Goal: Navigation & Orientation: Understand site structure

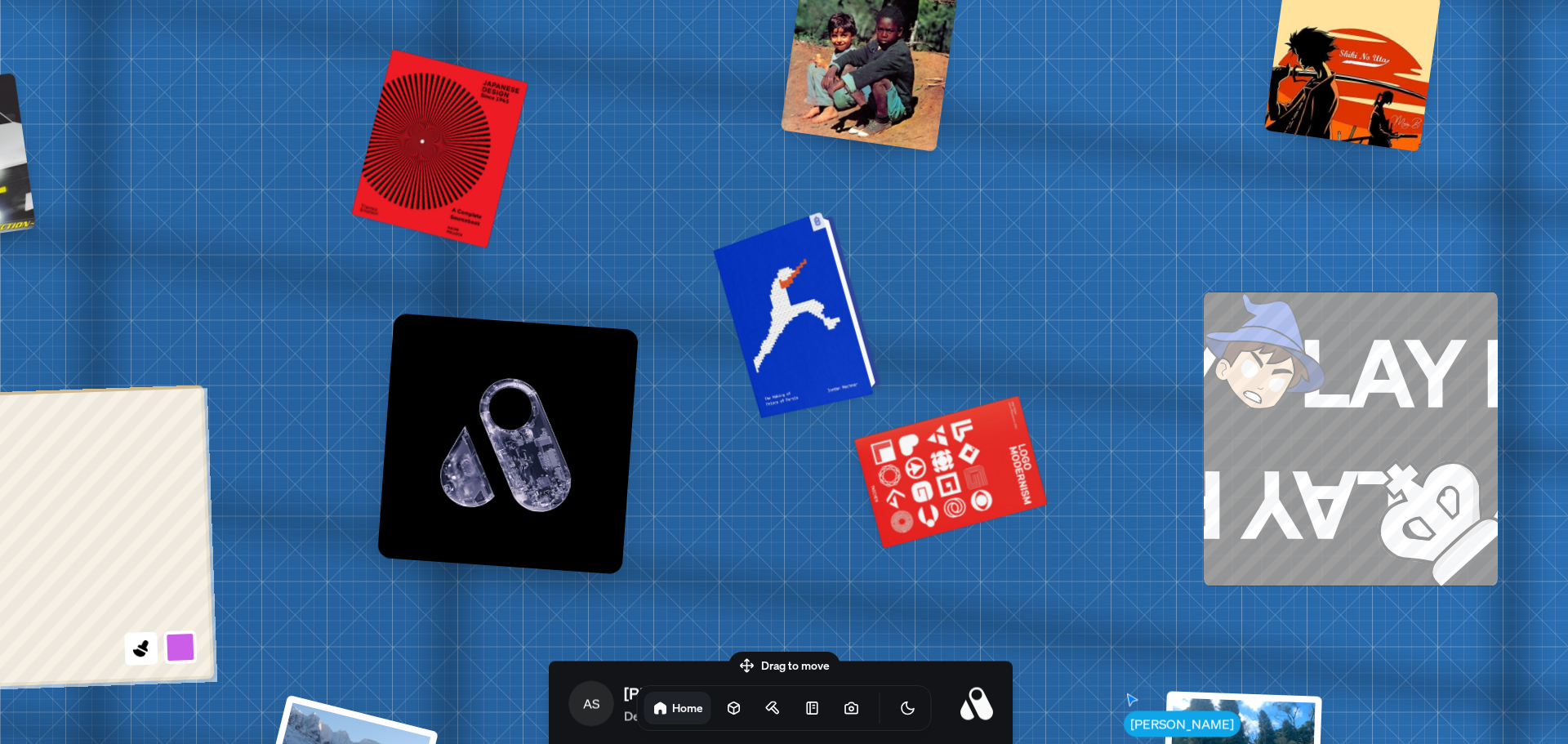
click at [793, 306] on div at bounding box center [799, 312] width 155 height 199
click at [833, 333] on div at bounding box center [799, 312] width 155 height 199
click at [836, 332] on div at bounding box center [799, 312] width 155 height 199
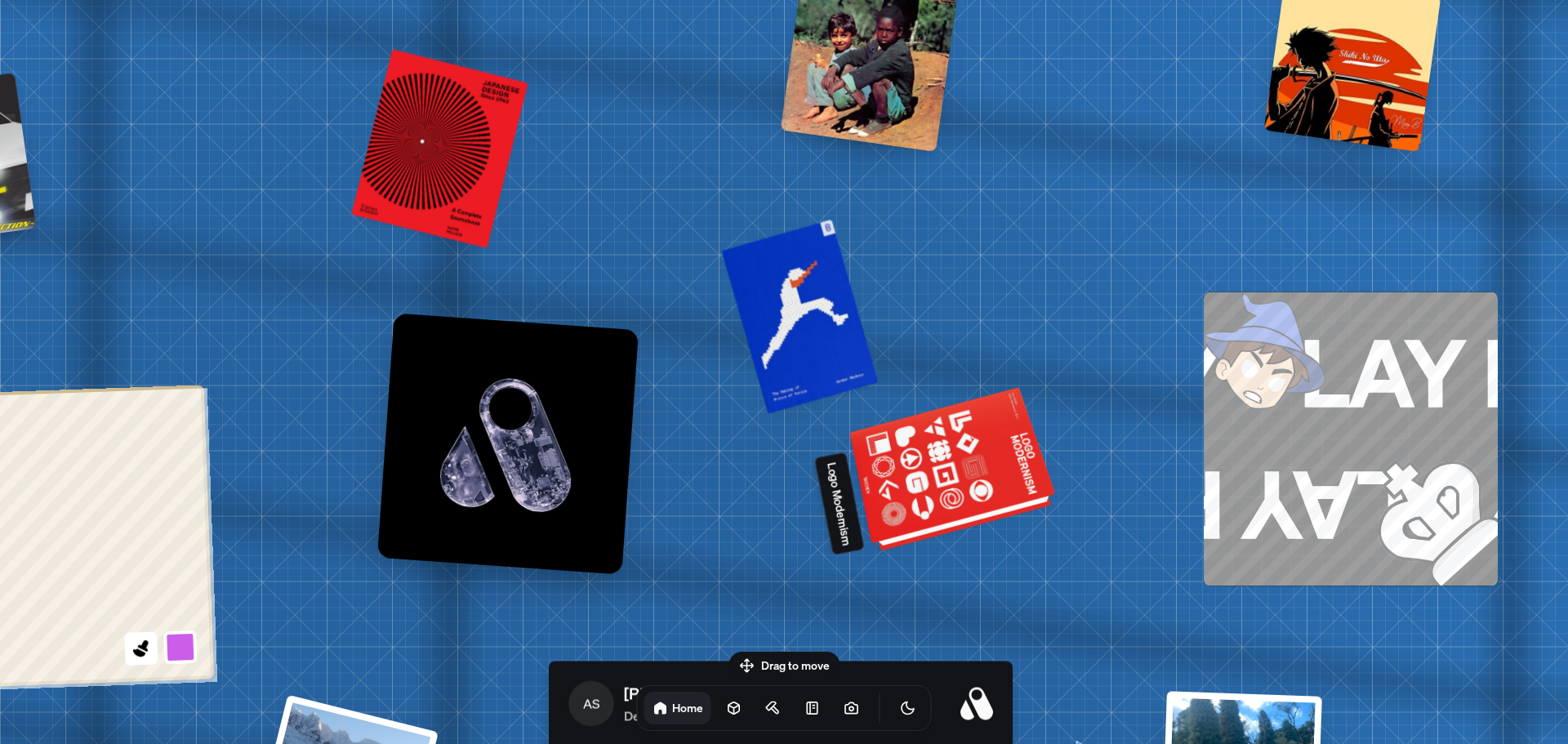
click at [936, 478] on div at bounding box center [954, 471] width 199 height 151
click at [942, 464] on div at bounding box center [954, 471] width 199 height 151
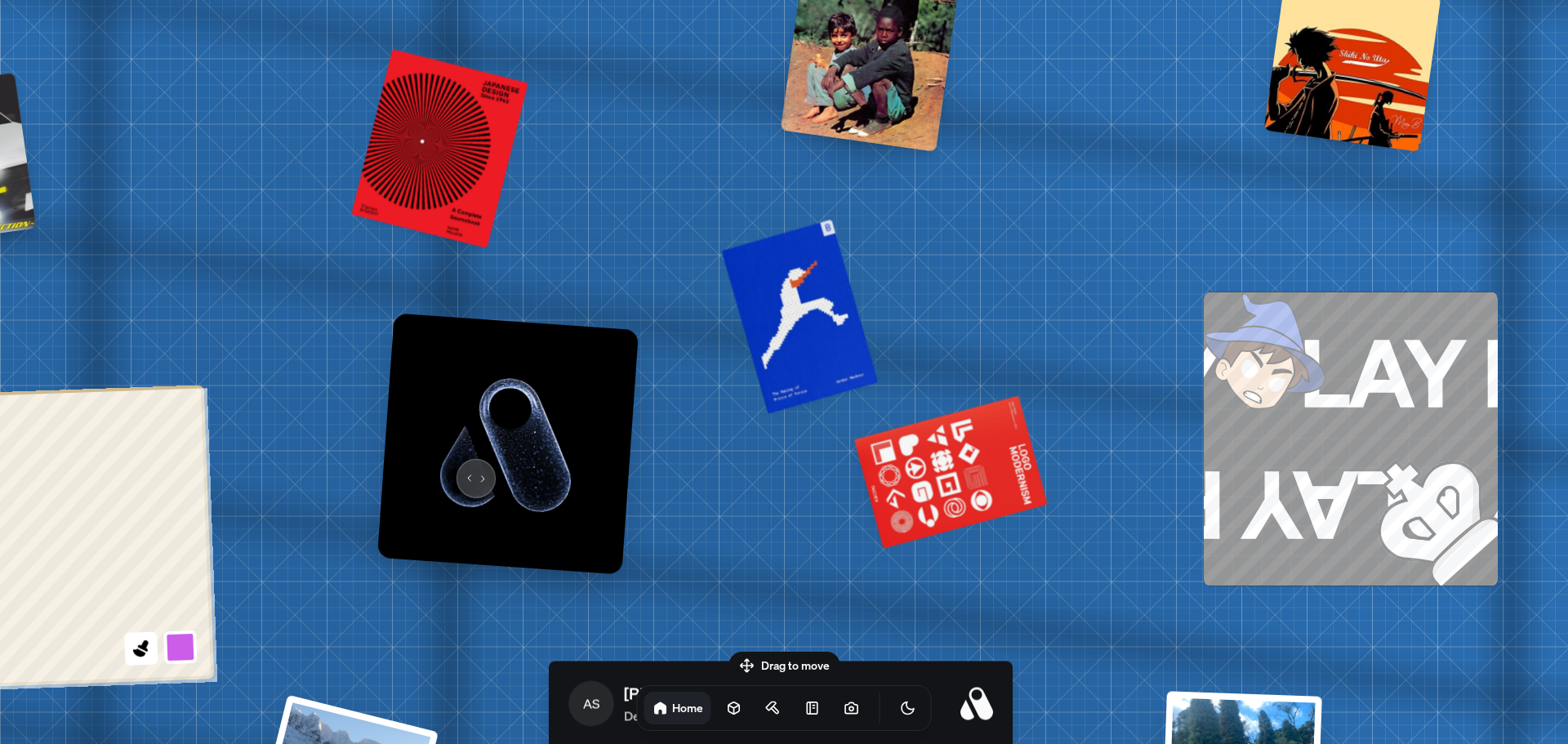
click at [471, 472] on img at bounding box center [508, 443] width 262 height 262
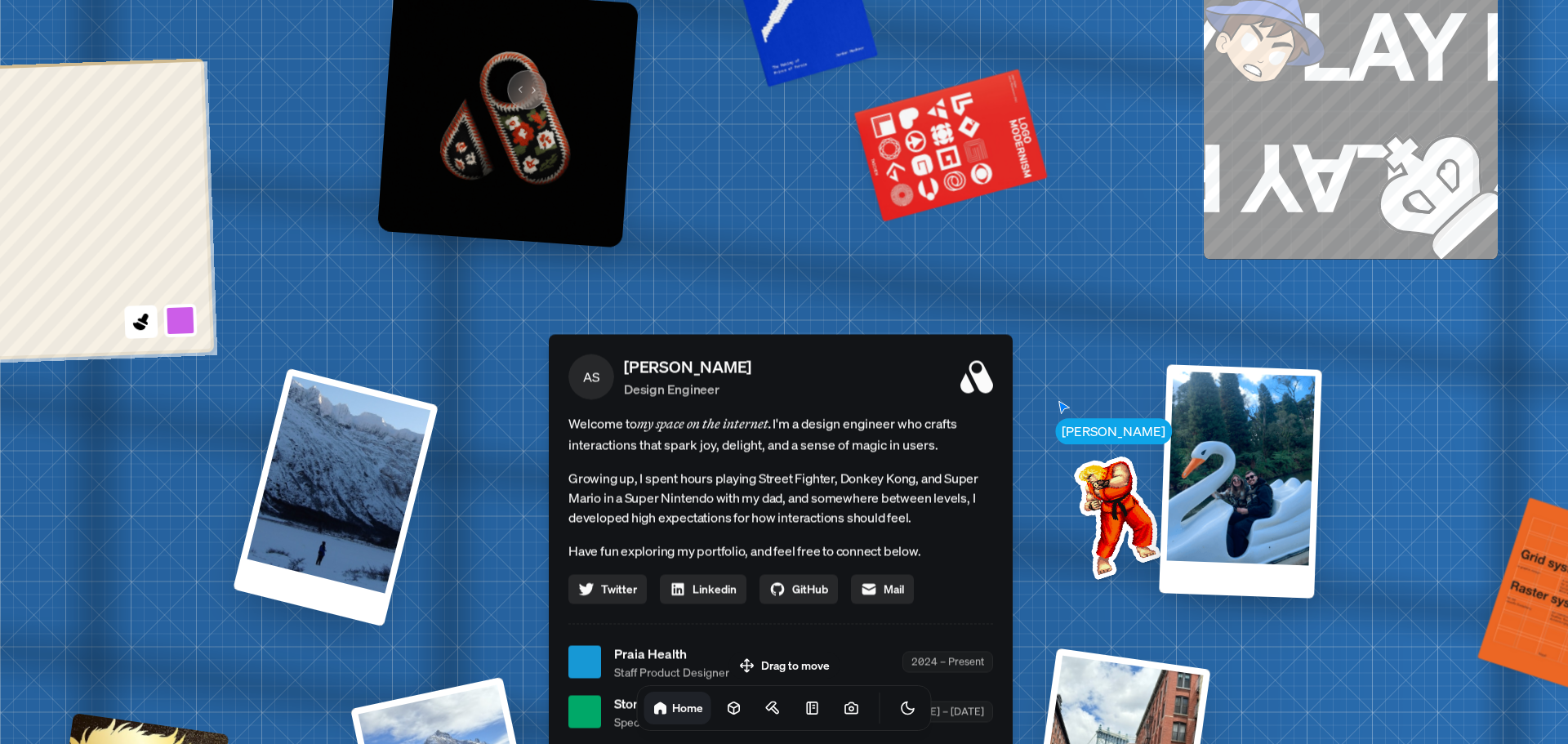
click at [517, 81] on img at bounding box center [508, 117] width 262 height 262
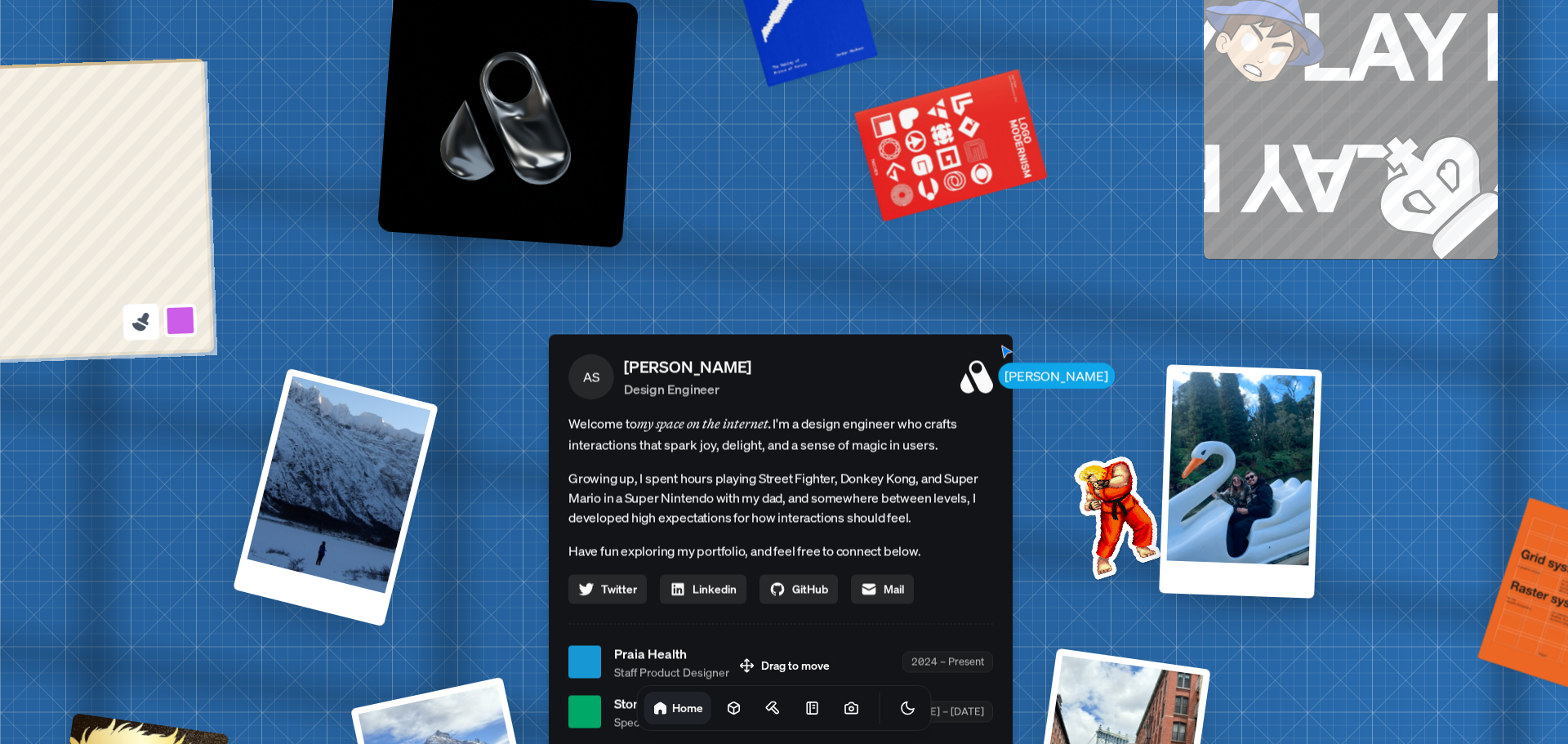
click at [129, 328] on button at bounding box center [141, 322] width 38 height 38
click at [168, 324] on button at bounding box center [180, 320] width 38 height 38
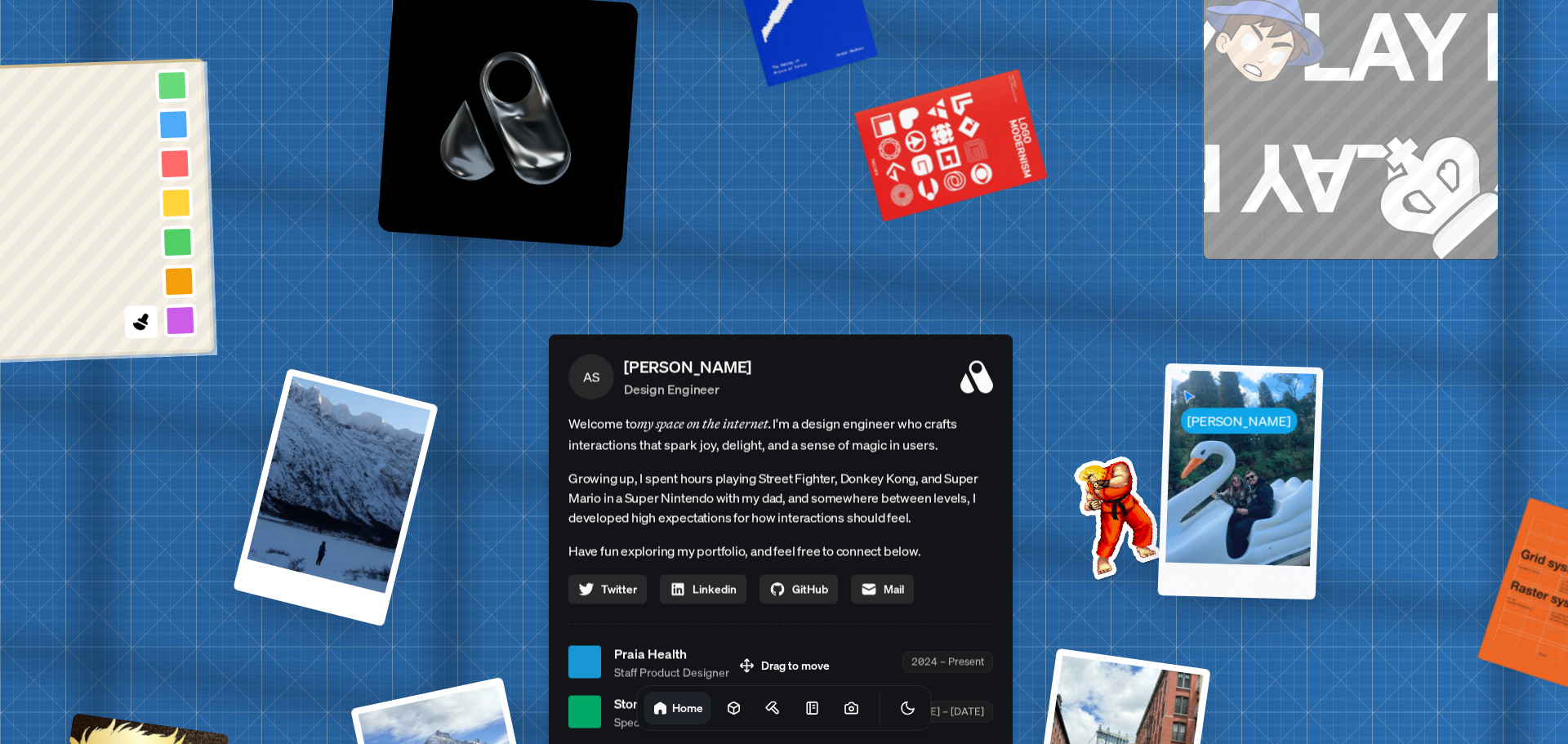
click at [1177, 405] on div at bounding box center [1240, 480] width 166 height 236
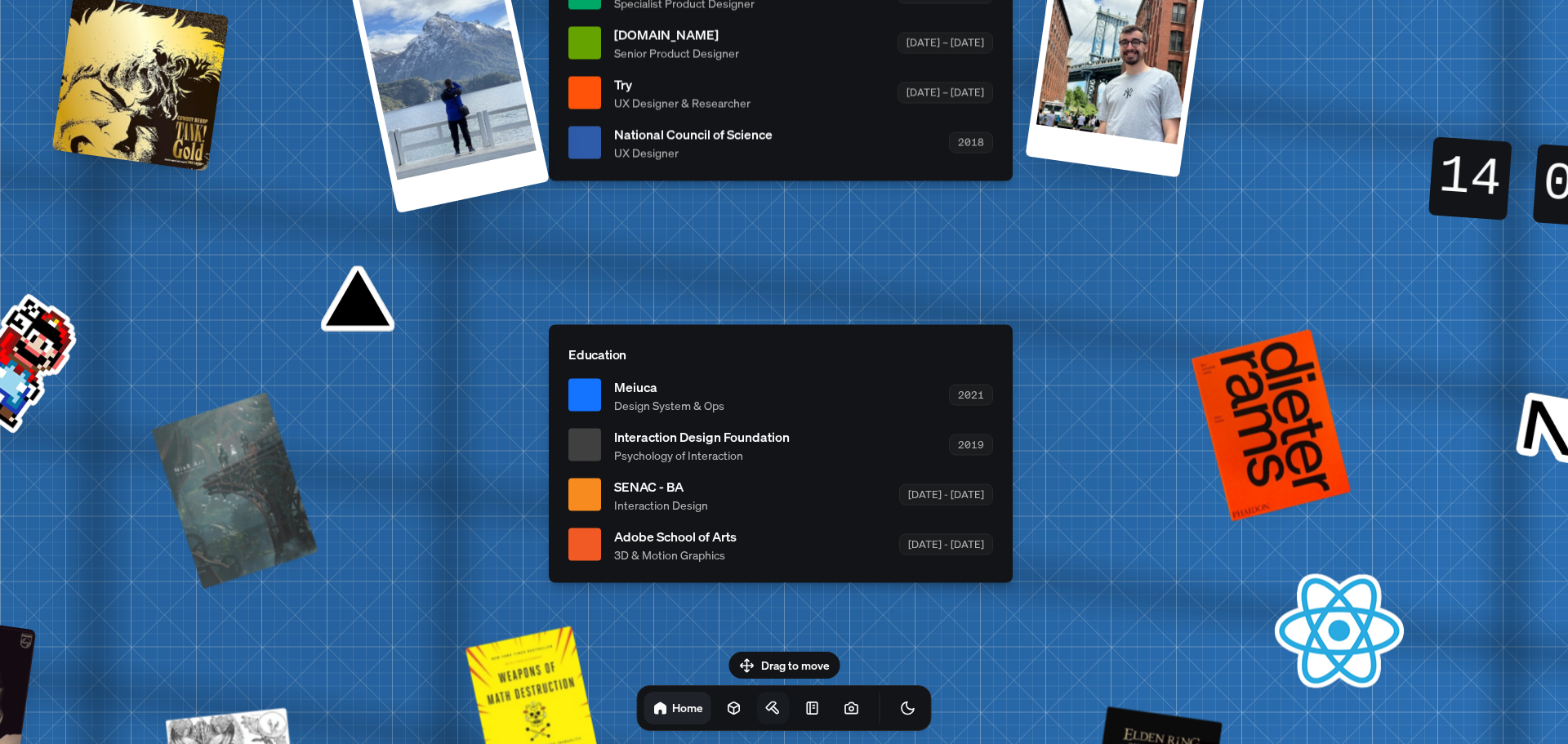
click at [757, 694] on link at bounding box center [772, 708] width 32 height 32
click at [757, 700] on link at bounding box center [772, 708] width 32 height 32
drag, startPoint x: 755, startPoint y: 653, endPoint x: 706, endPoint y: 596, distance: 75.2
click at [708, 0] on body "[PERSON_NAME] AS [PERSON_NAME] Design Engineer Welcome to my space on the inter…" at bounding box center [784, 0] width 1568 height 0
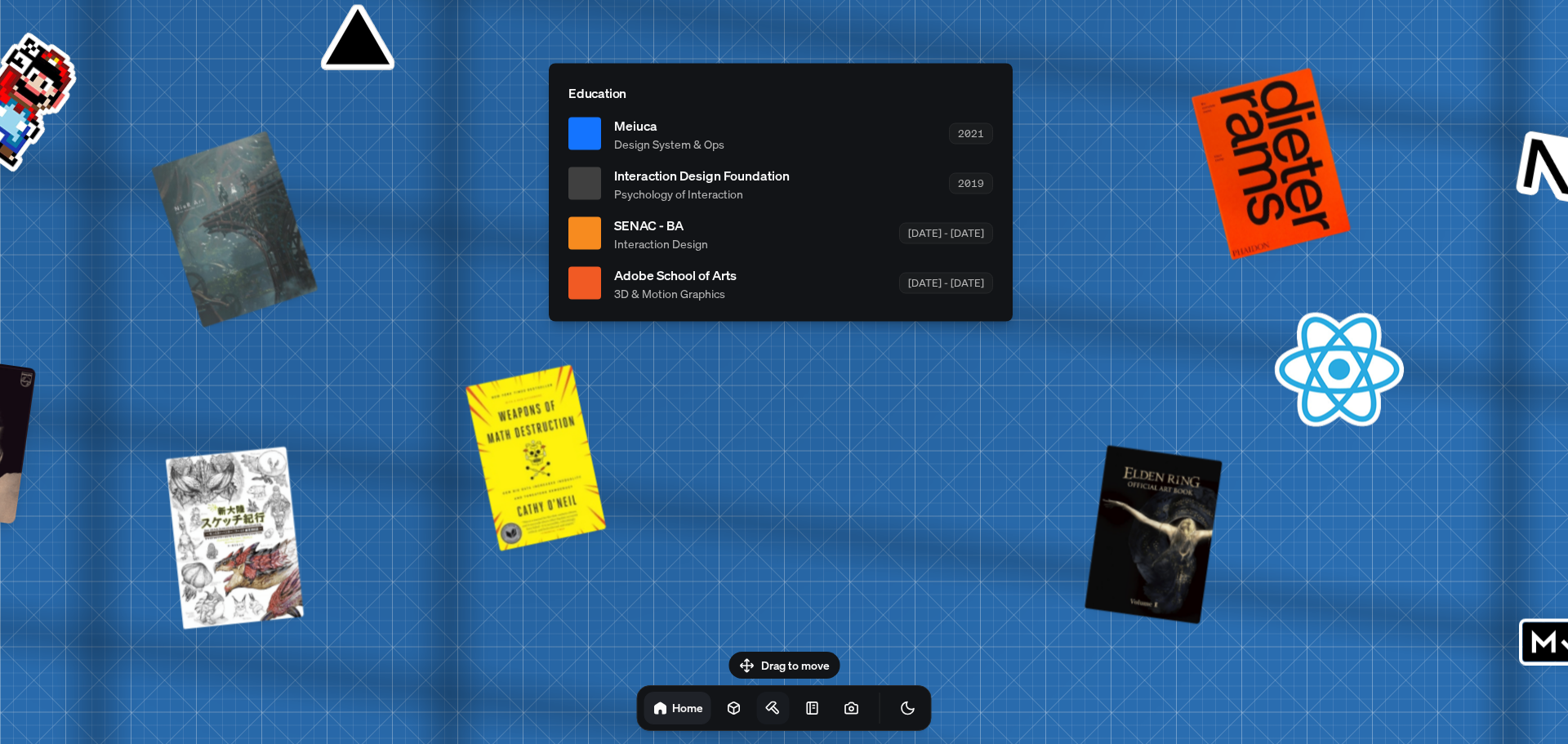
click at [757, 695] on link at bounding box center [772, 708] width 32 height 32
drag, startPoint x: 710, startPoint y: 605, endPoint x: 681, endPoint y: 576, distance: 41.0
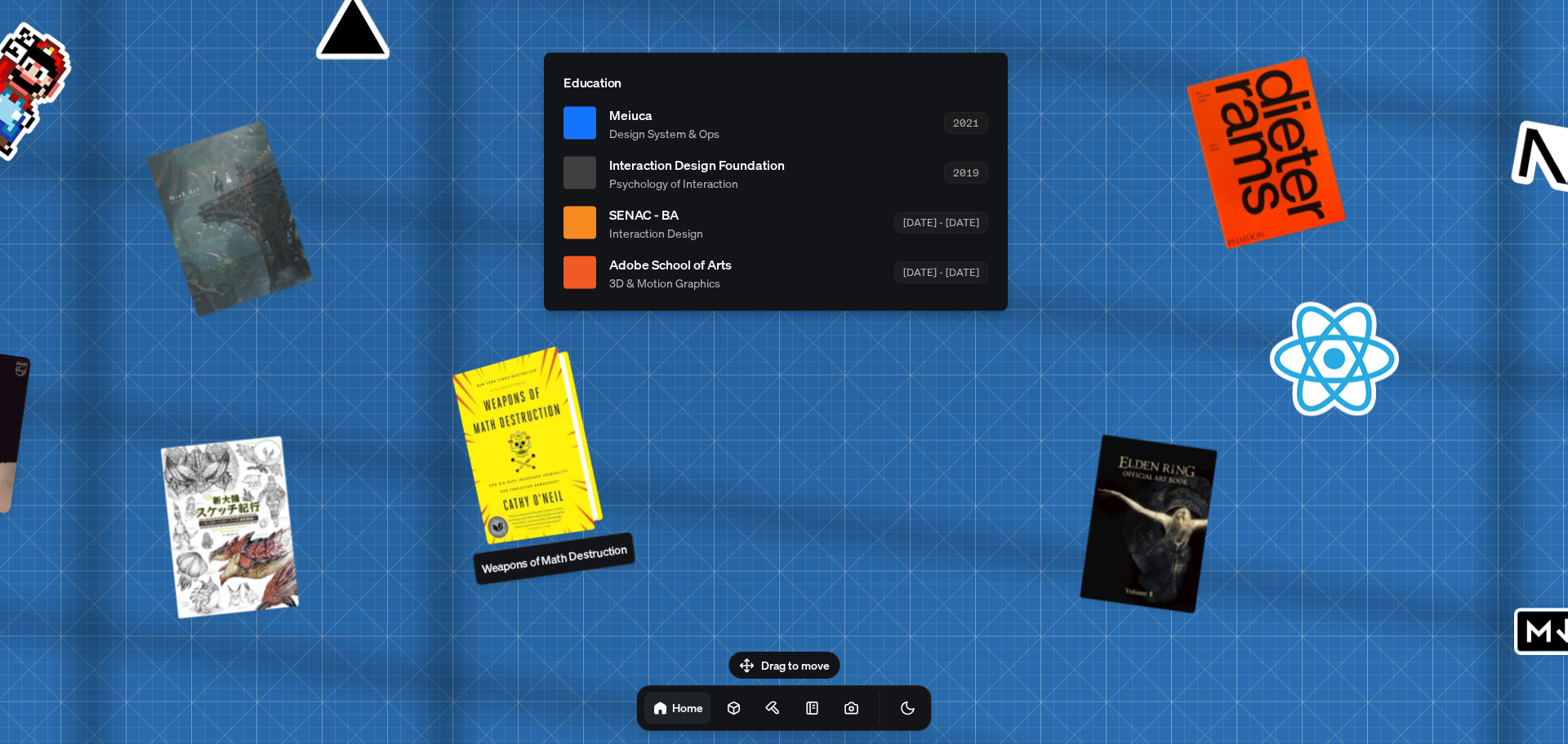
click at [555, 437] on div at bounding box center [530, 443] width 138 height 191
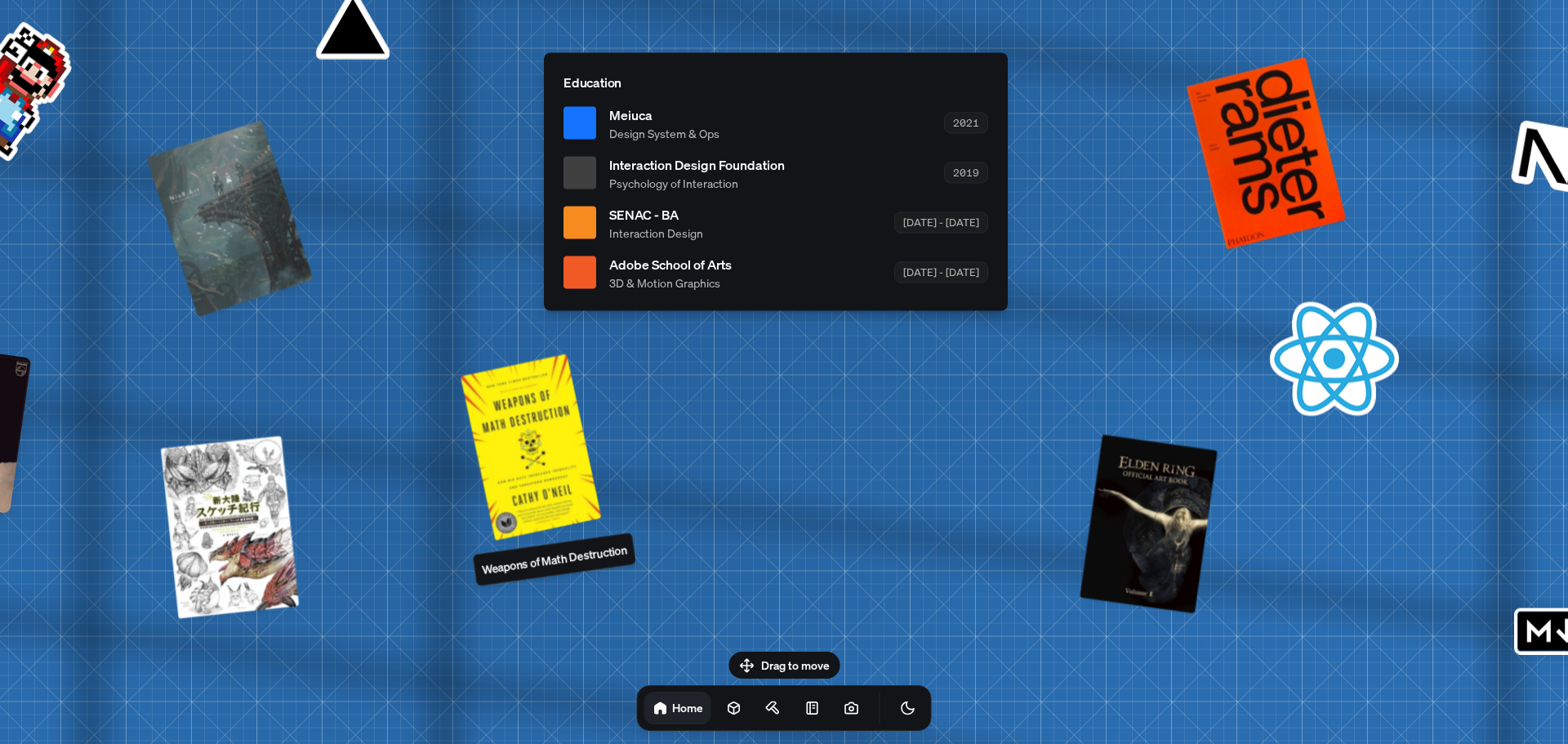
drag, startPoint x: 554, startPoint y: 475, endPoint x: 582, endPoint y: 548, distance: 78.2
click at [554, 478] on div at bounding box center [531, 446] width 136 height 179
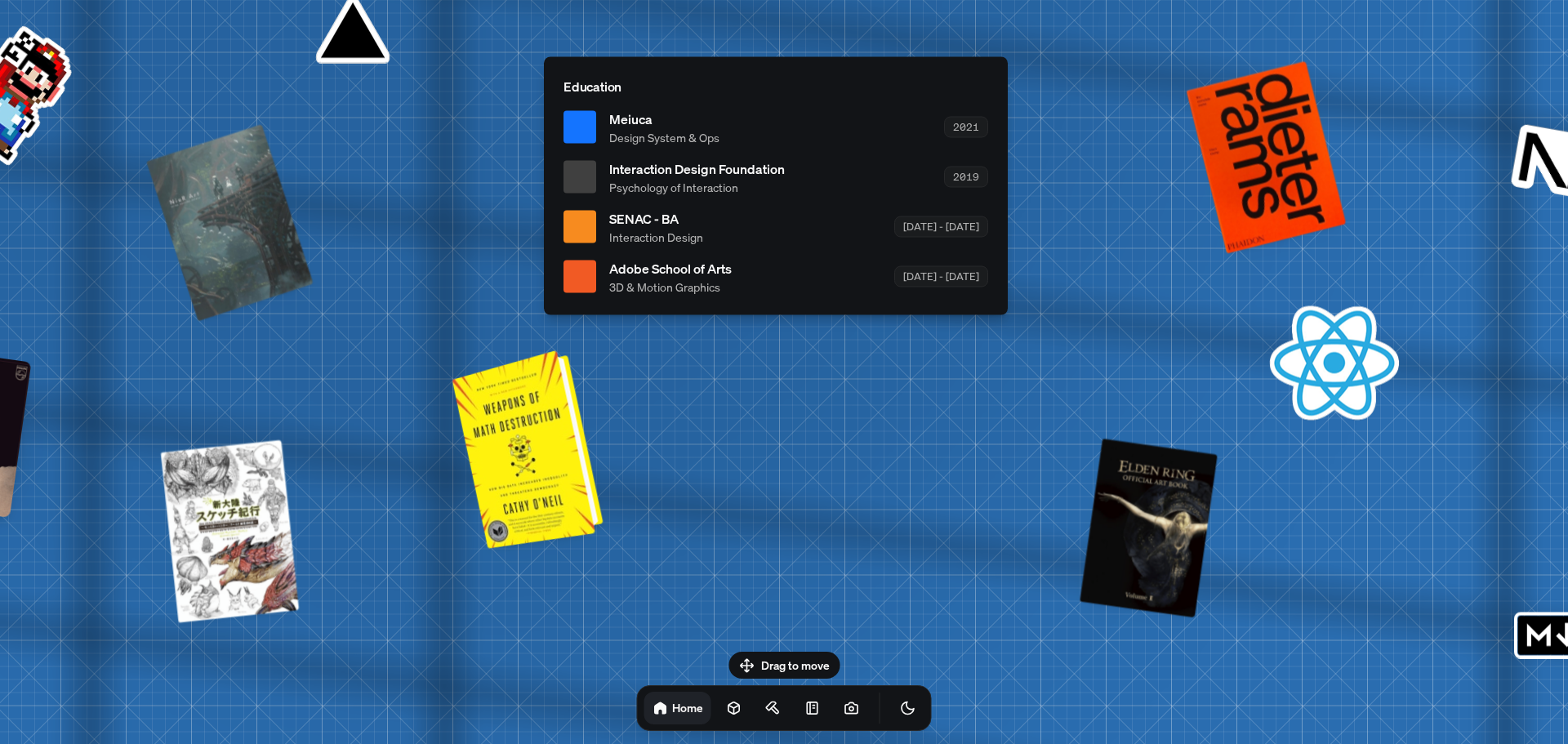
drag, startPoint x: 564, startPoint y: 554, endPoint x: 544, endPoint y: 466, distance: 90.2
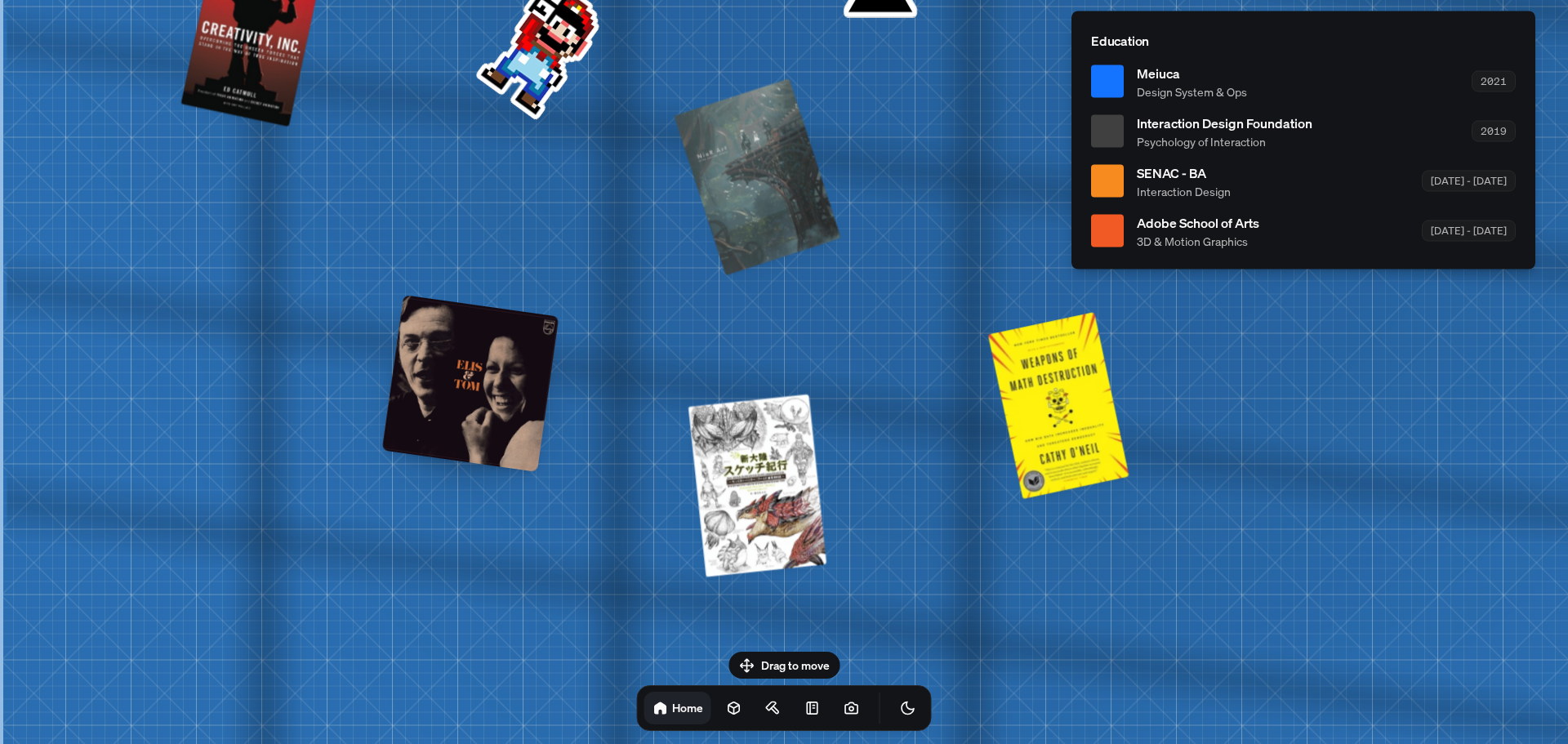
drag, startPoint x: 512, startPoint y: 404, endPoint x: 889, endPoint y: 353, distance: 380.4
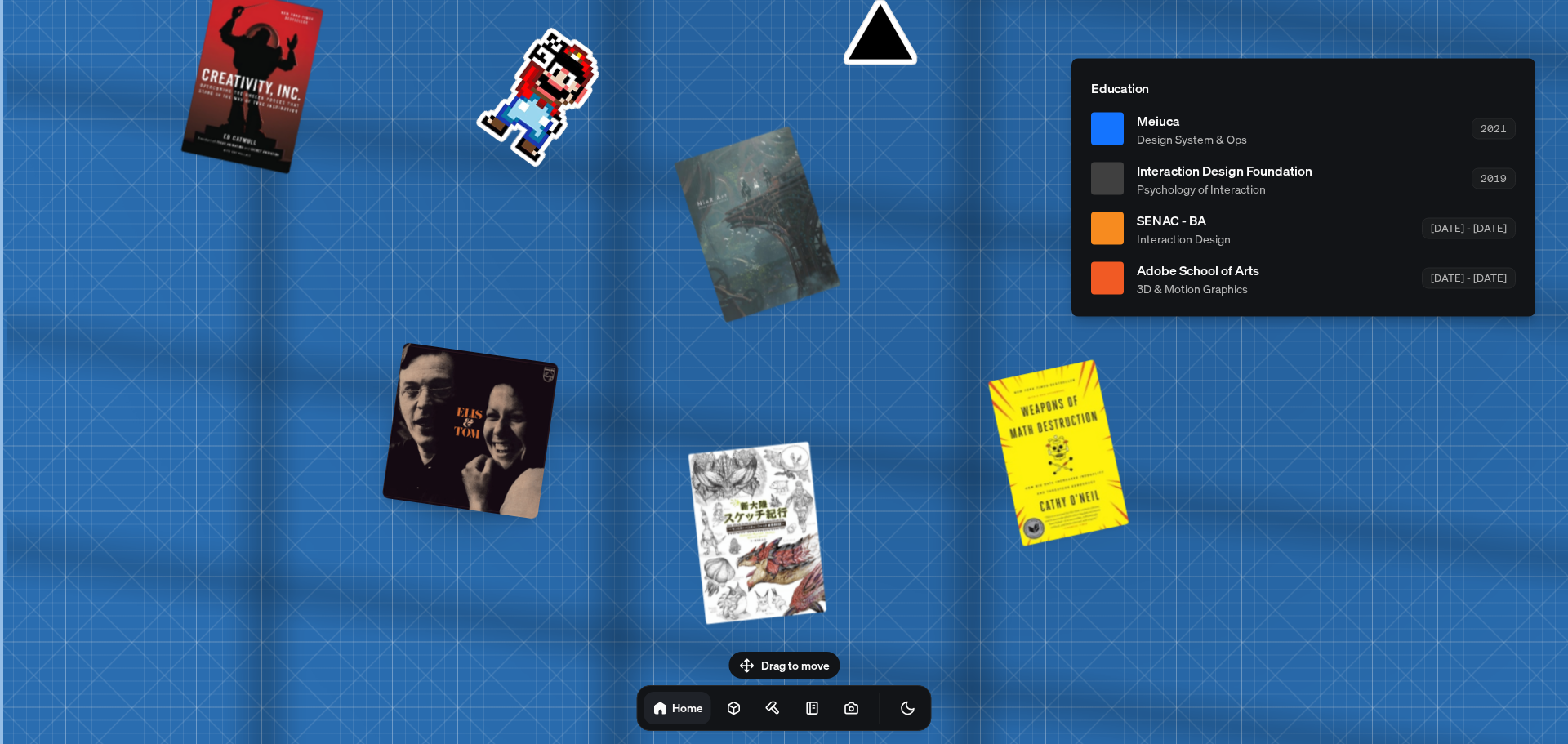
drag, startPoint x: 712, startPoint y: 376, endPoint x: 588, endPoint y: 400, distance: 126.3
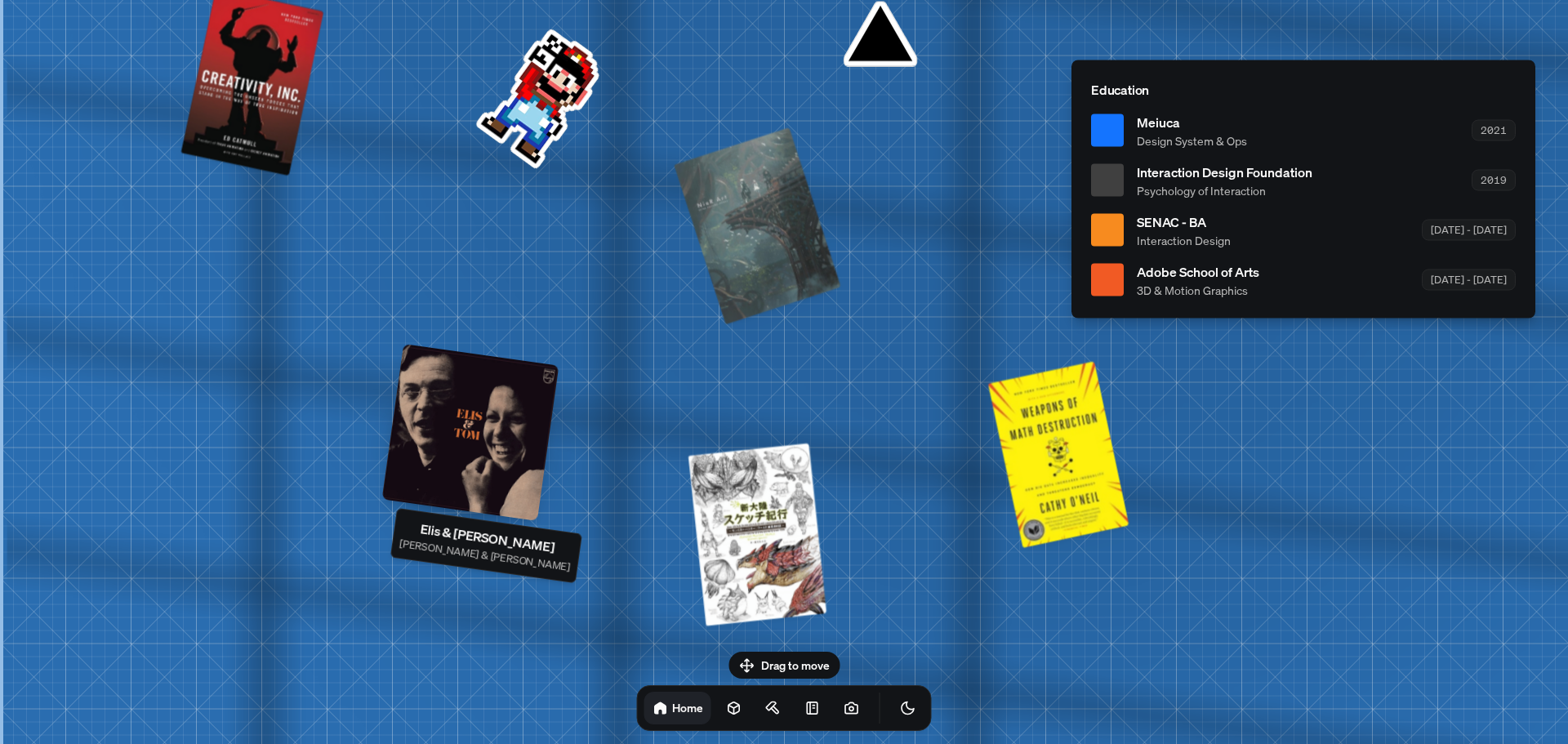
click at [499, 409] on div at bounding box center [471, 433] width 178 height 178
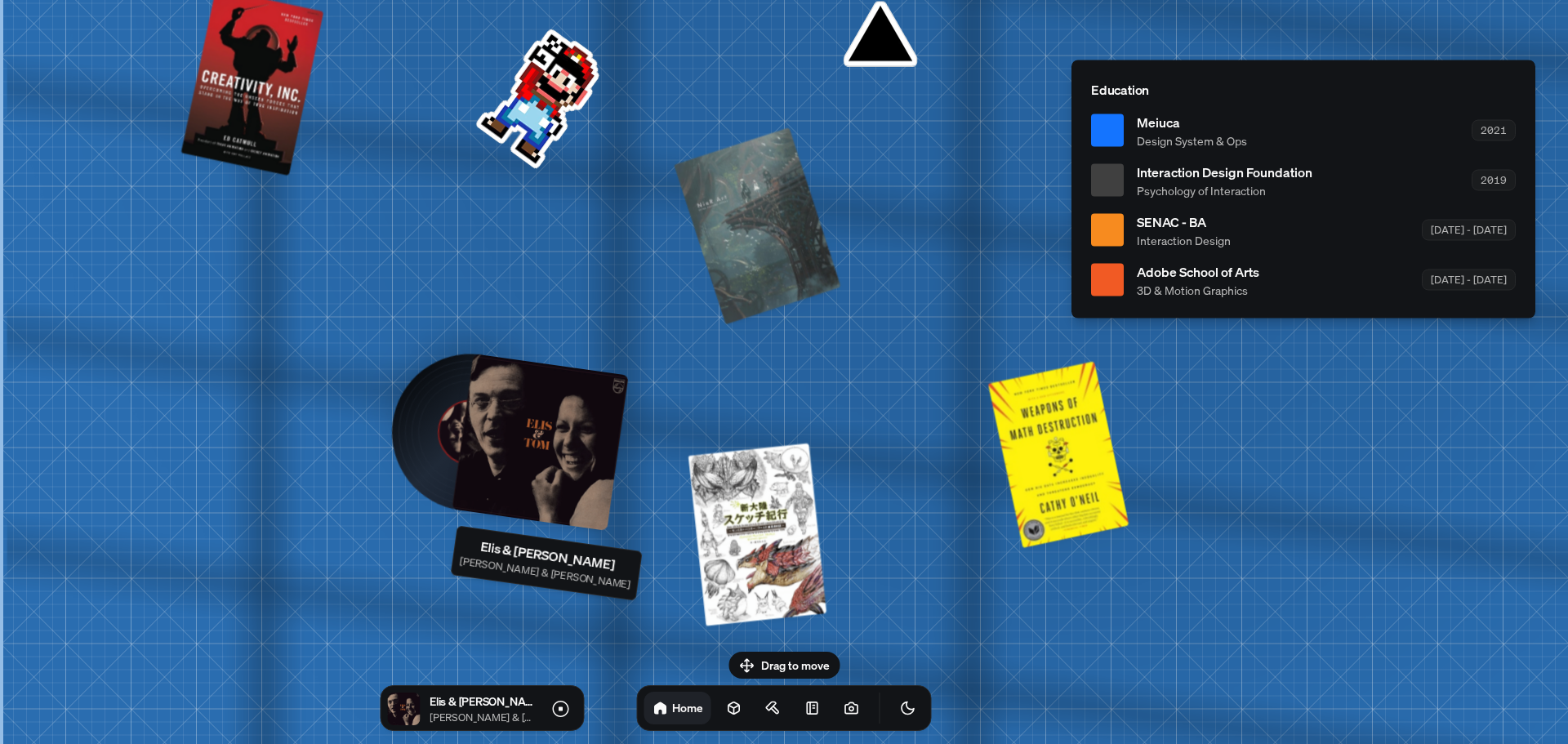
click at [526, 410] on div at bounding box center [540, 442] width 178 height 178
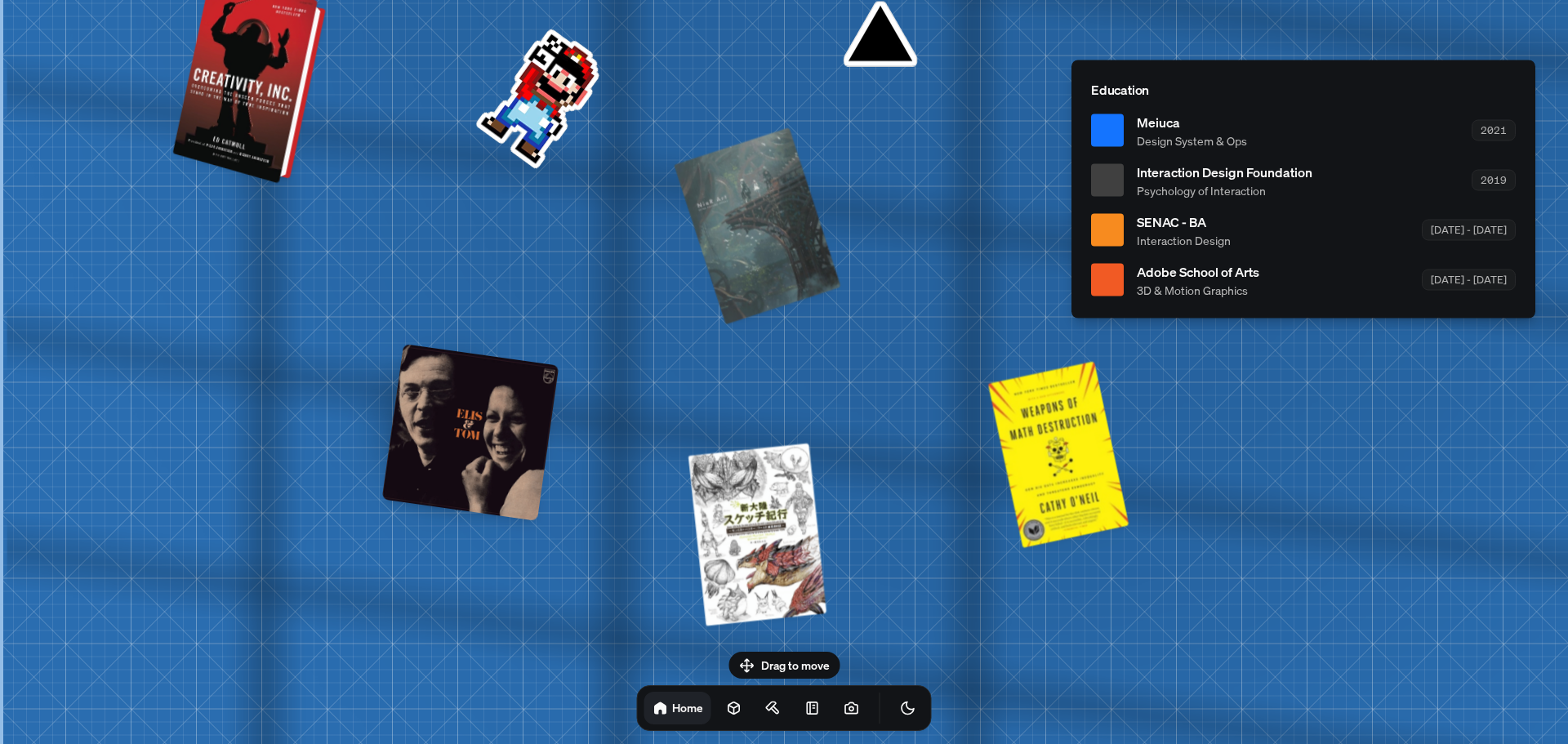
click at [244, 87] on div at bounding box center [252, 84] width 141 height 192
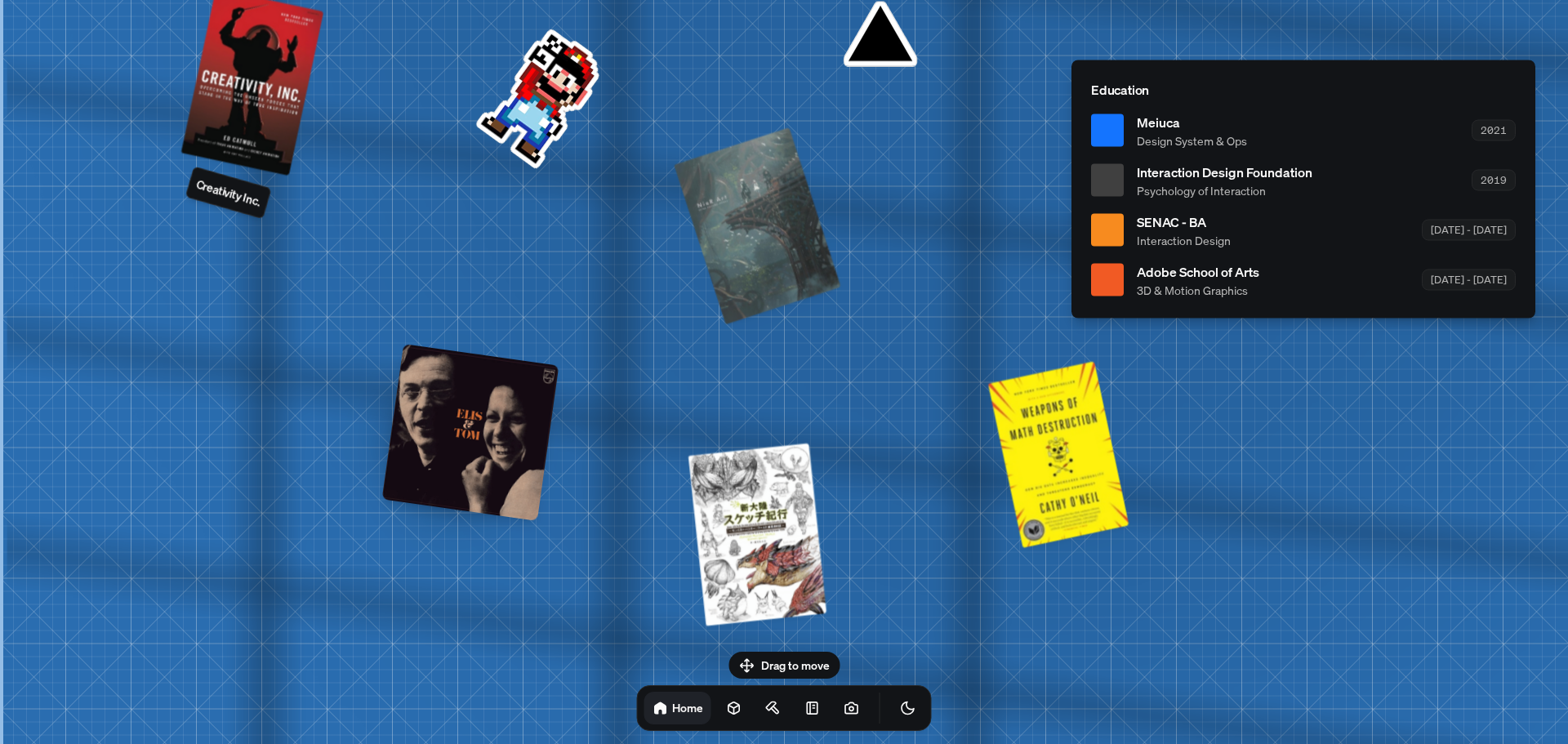
click at [726, 702] on icon at bounding box center [735, 709] width 17 height 17
click at [721, 694] on div "Home" at bounding box center [784, 708] width 295 height 45
click at [726, 701] on icon at bounding box center [735, 709] width 17 height 17
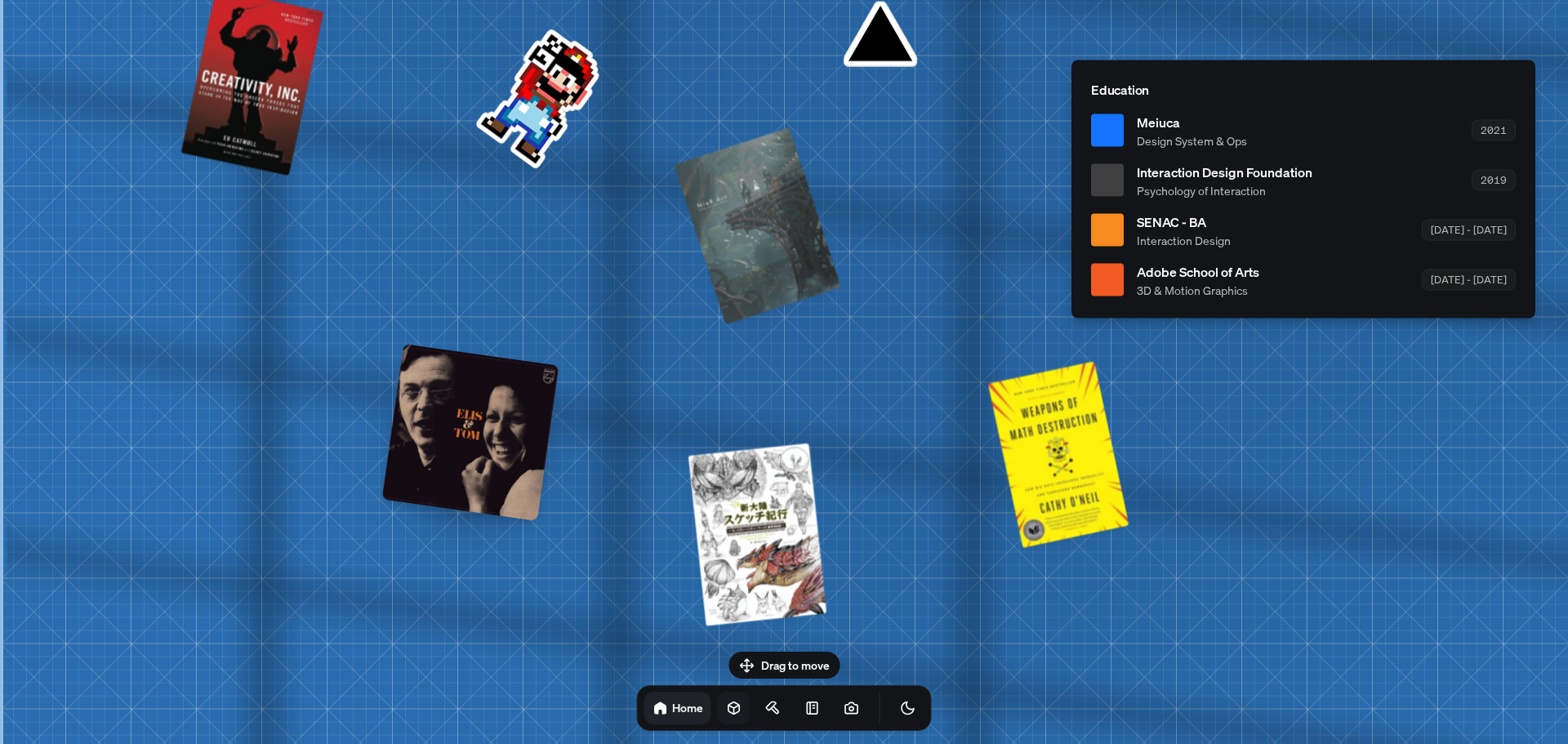
click at [729, 703] on icon at bounding box center [734, 708] width 10 height 12
click at [726, 706] on icon at bounding box center [735, 709] width 17 height 17
click at [847, 709] on link at bounding box center [851, 708] width 32 height 32
click at [844, 712] on icon at bounding box center [852, 709] width 17 height 17
drag, startPoint x: 830, startPoint y: 712, endPoint x: 803, endPoint y: 652, distance: 65.8
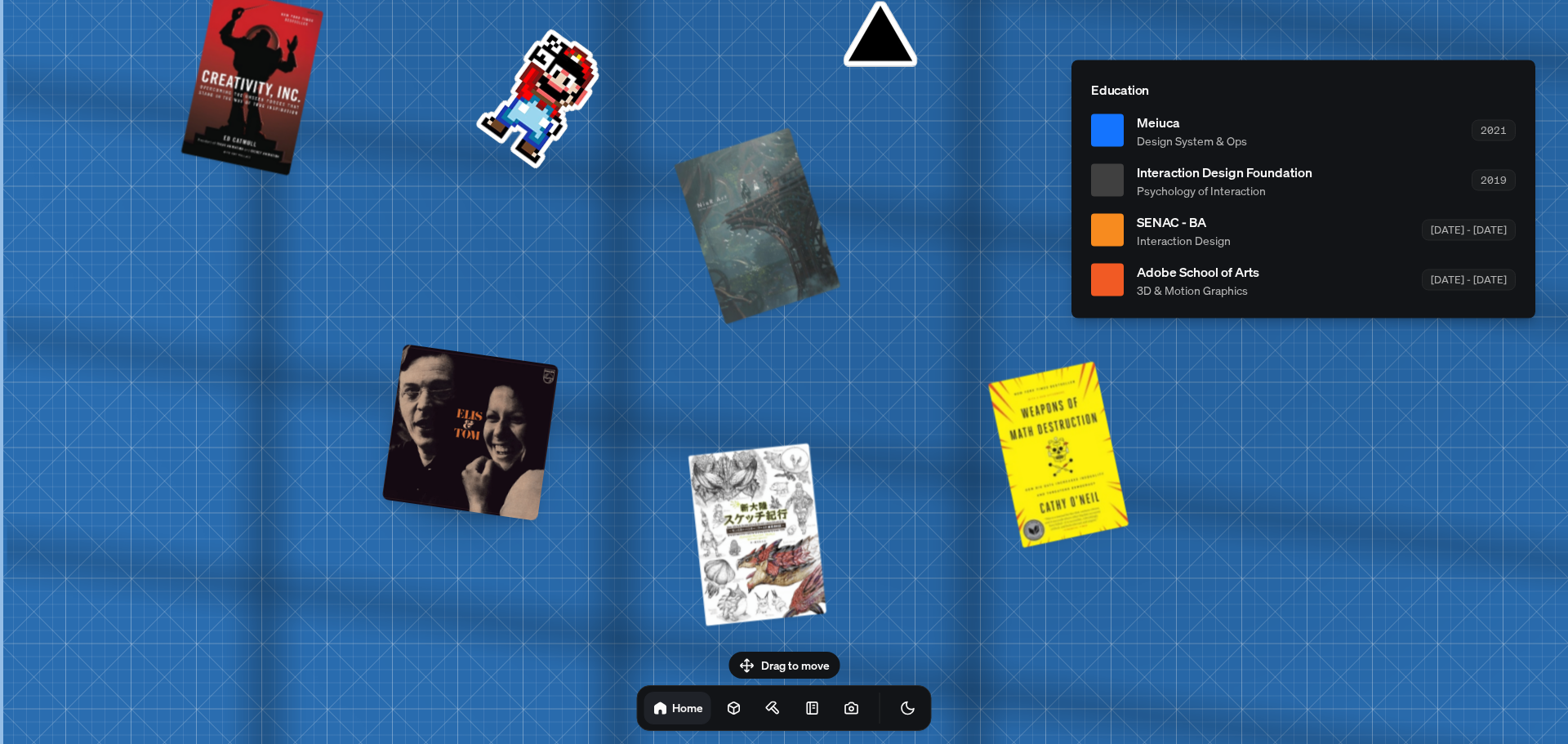
click at [803, 652] on div "Drag to move Home" at bounding box center [784, 692] width 321 height 80
drag, startPoint x: 764, startPoint y: 661, endPoint x: 753, endPoint y: 660, distance: 11.0
click at [760, 661] on div "Drag to move Home" at bounding box center [784, 692] width 321 height 80
drag, startPoint x: 744, startPoint y: 661, endPoint x: 830, endPoint y: 683, distance: 88.8
click at [830, 680] on div "Drag to move Home" at bounding box center [784, 692] width 321 height 80
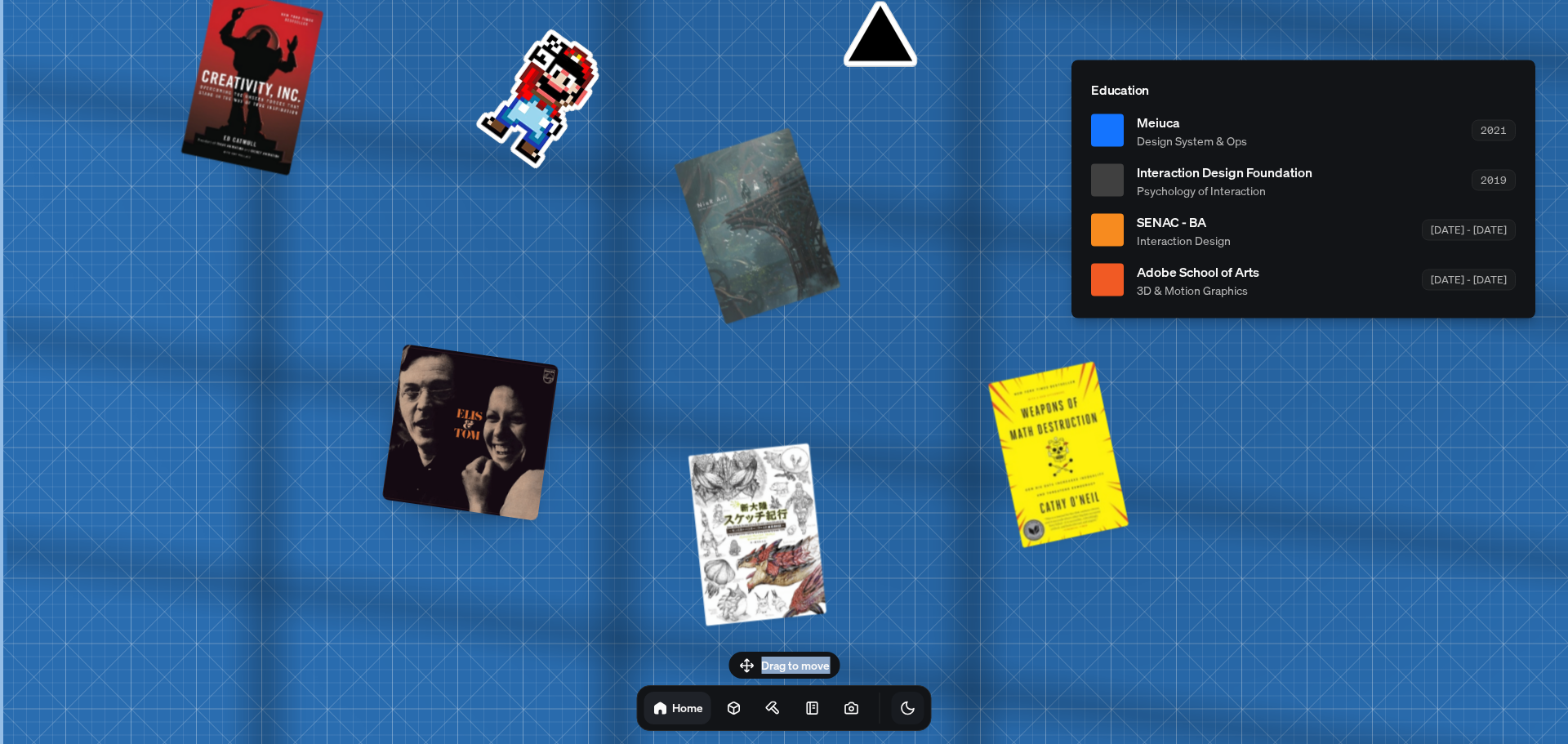
click at [900, 703] on icon "Toggle Theme" at bounding box center [908, 709] width 17 height 17
click at [892, 698] on button "Toggle Theme" at bounding box center [907, 708] width 32 height 32
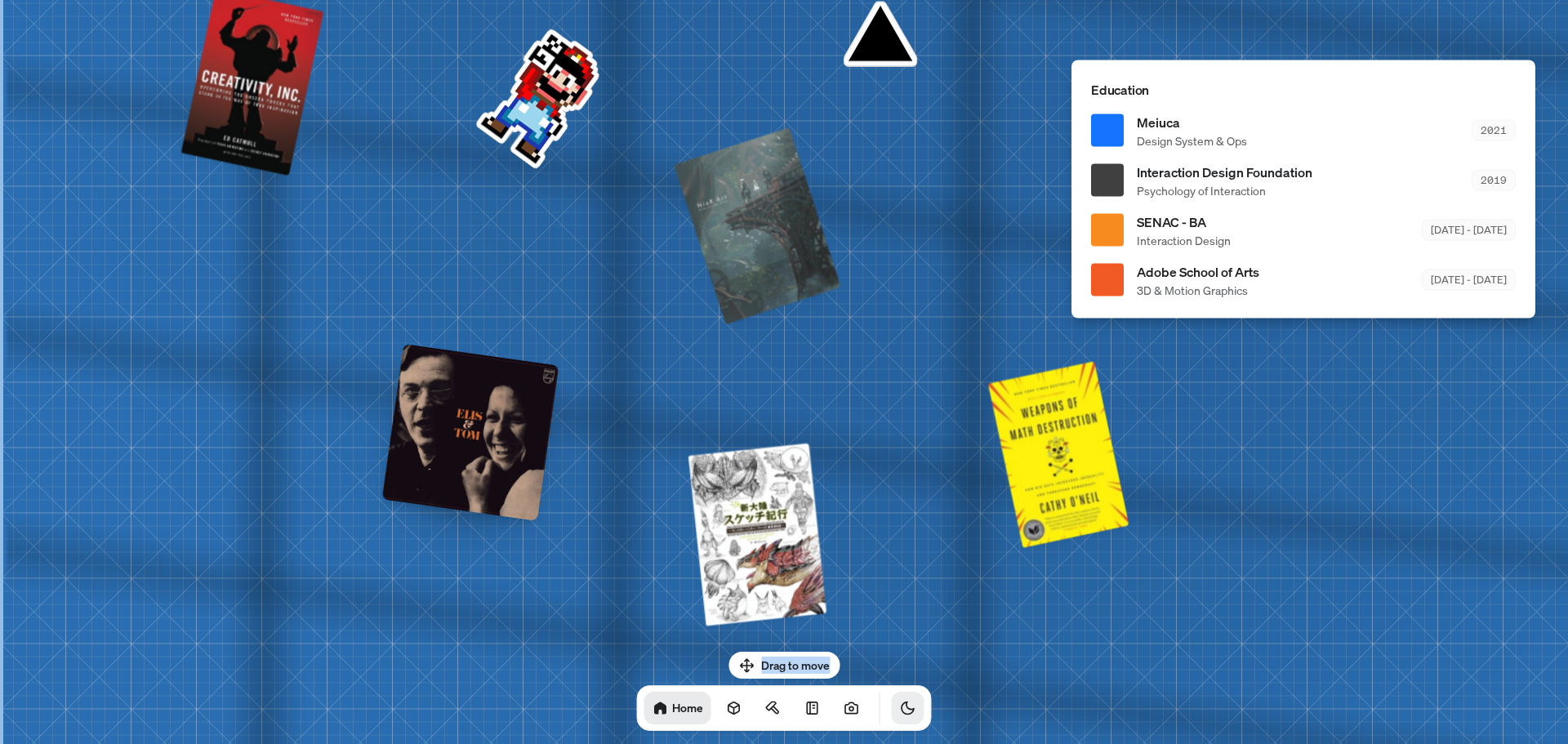
click at [902, 702] on icon "Toggle Theme" at bounding box center [907, 708] width 12 height 12
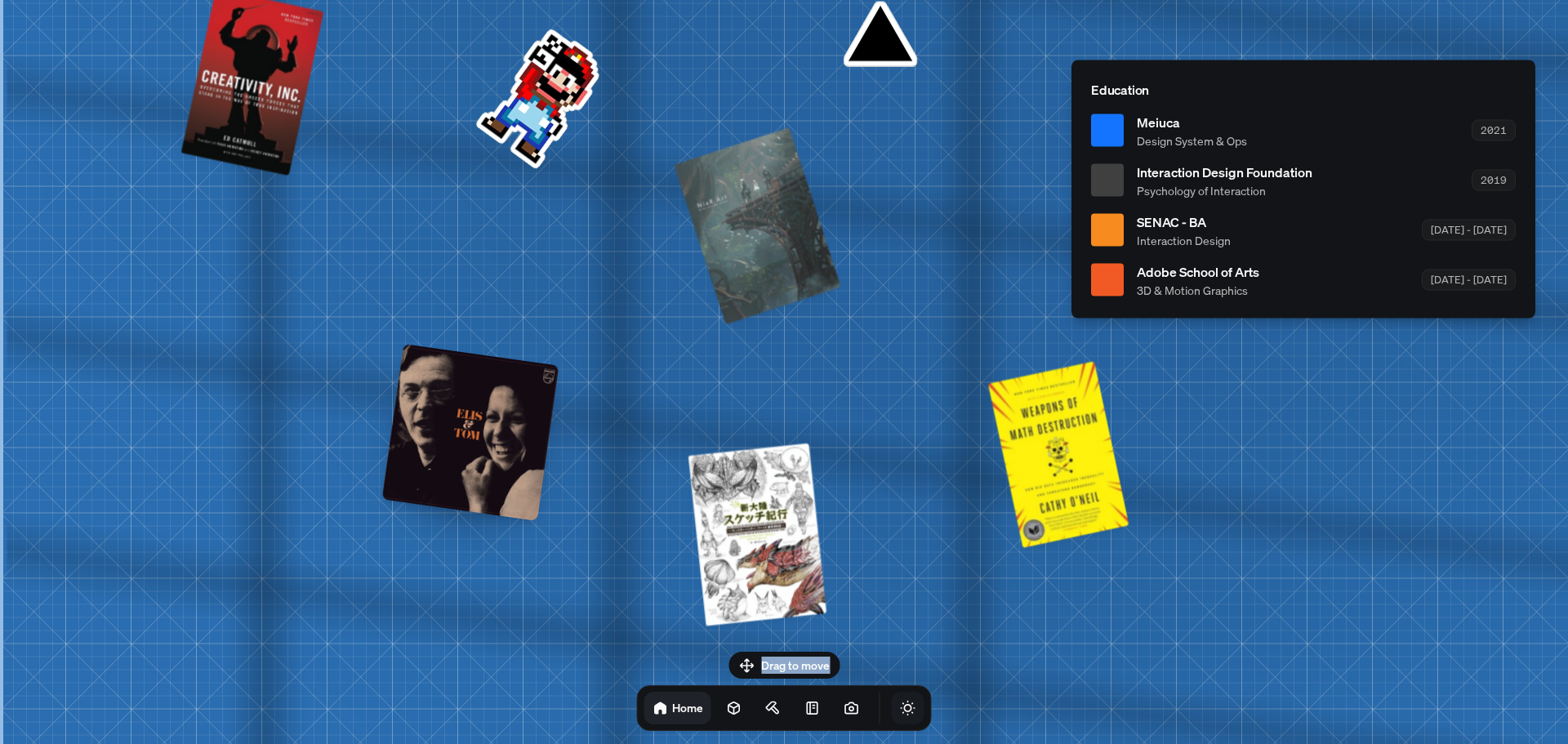
click at [0, 0] on icon "Toggle Audio" at bounding box center [0, 0] width 0 height 0
click at [844, 704] on icon at bounding box center [852, 709] width 17 height 17
click at [844, 702] on icon at bounding box center [852, 709] width 17 height 17
click at [796, 701] on link at bounding box center [812, 708] width 32 height 32
